Goal: Information Seeking & Learning: Learn about a topic

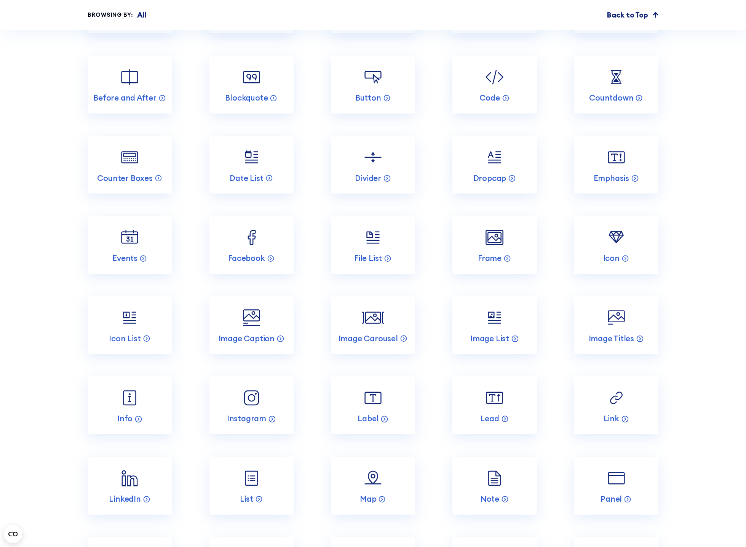
scroll to position [3921, 0]
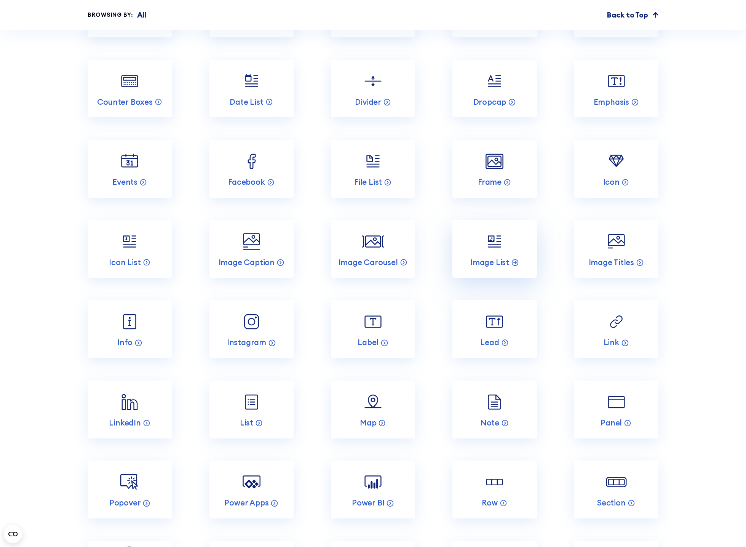
click at [498, 253] on img at bounding box center [494, 241] width 22 height 22
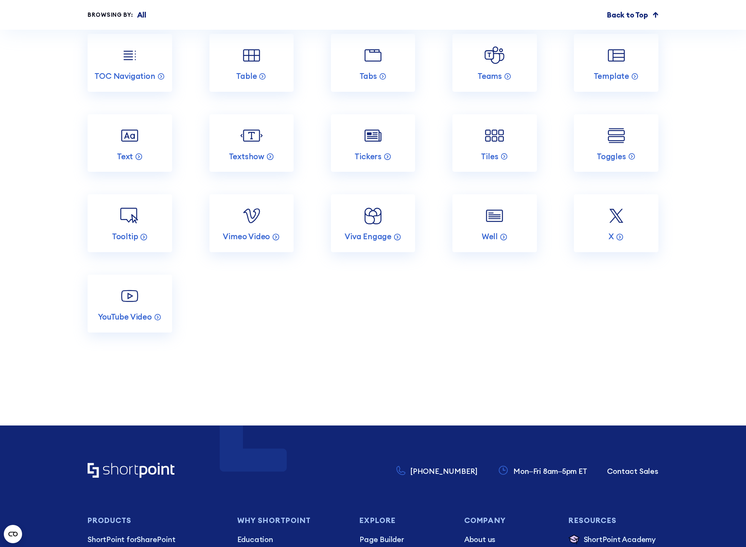
scroll to position [3224, 0]
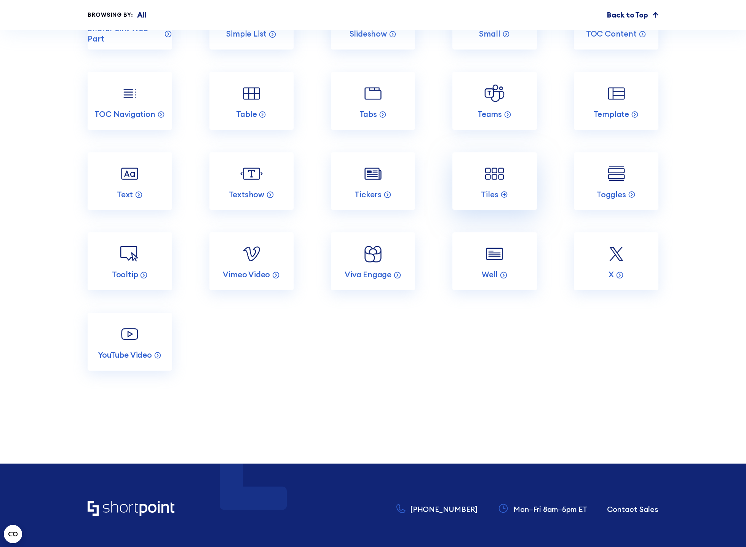
click at [499, 185] on img at bounding box center [494, 174] width 22 height 22
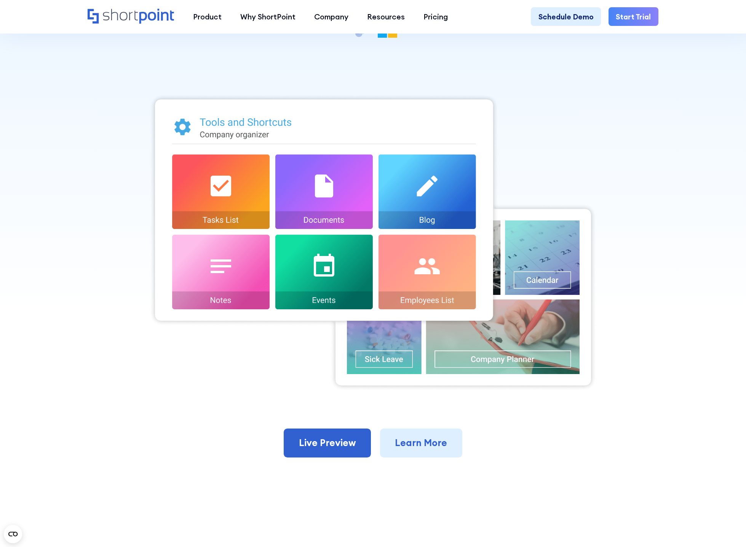
scroll to position [266, 0]
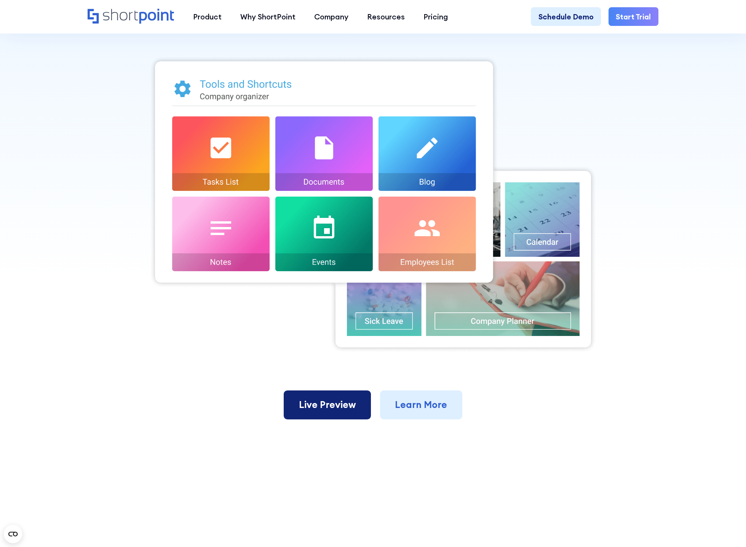
click at [342, 411] on link "Live Preview" at bounding box center [327, 404] width 87 height 29
